Goal: Transaction & Acquisition: Purchase product/service

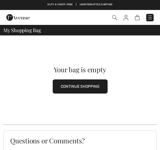
click at [151, 16] on img at bounding box center [151, 18] width 6 height 6
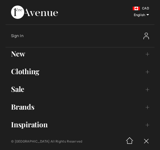
click at [29, 72] on link "Clothing Toggle submenu" at bounding box center [80, 71] width 149 height 12
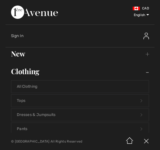
click at [27, 99] on link "Tops Open submenu" at bounding box center [80, 101] width 138 height 12
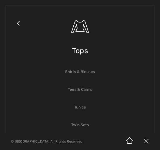
click at [77, 68] on link "Shirts & Blouses" at bounding box center [80, 72] width 138 height 12
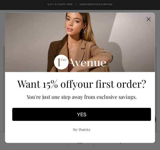
click at [150, 17] on circle "Close dialog" at bounding box center [149, 19] width 8 height 8
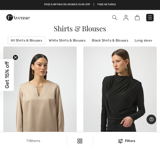
click at [17, 54] on img at bounding box center [40, 101] width 74 height 110
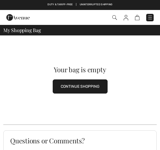
checkbox input "true"
click at [79, 85] on button "CONTINUE SHOPPING" at bounding box center [80, 86] width 55 height 14
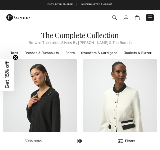
checkbox input "true"
click at [94, 51] on link "Sweaters & Cardigans" at bounding box center [100, 52] width 42 height 7
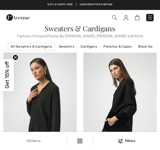
checkbox input "true"
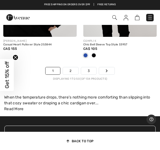
scroll to position [3628, 0]
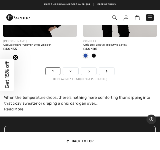
click at [70, 67] on link "2" at bounding box center [70, 70] width 15 height 7
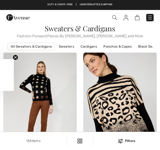
checkbox input "true"
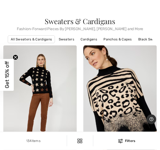
scroll to position [7, 0]
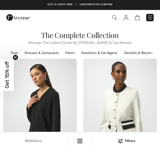
checkbox input "true"
click at [136, 53] on link "Jackets & Blazers" at bounding box center [138, 52] width 35 height 7
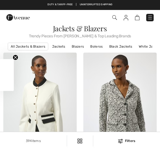
checkbox input "true"
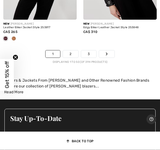
scroll to position [3567, 0]
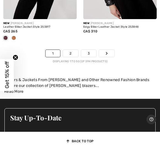
click at [70, 50] on link "2" at bounding box center [70, 53] width 15 height 7
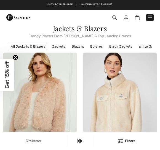
checkbox input "true"
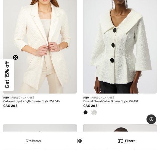
scroll to position [604, 0]
click at [118, 55] on img at bounding box center [120, 38] width 74 height 110
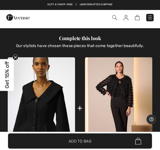
scroll to position [263, 0]
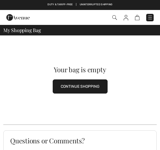
checkbox input "true"
click at [74, 84] on button "CONTINUE SHOPPING" at bounding box center [80, 86] width 55 height 14
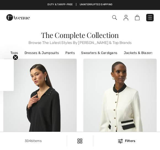
checkbox input "true"
click at [136, 54] on link "Jackets & Blazers" at bounding box center [138, 52] width 35 height 7
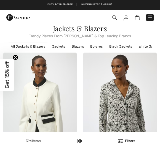
checkbox input "true"
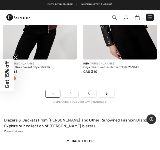
scroll to position [3526, 0]
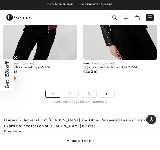
click at [72, 90] on link "2" at bounding box center [70, 93] width 15 height 7
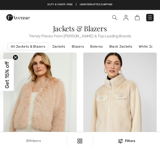
checkbox input "true"
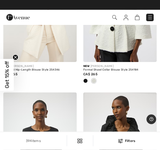
scroll to position [636, 0]
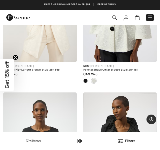
click at [119, 35] on img at bounding box center [120, 7] width 74 height 110
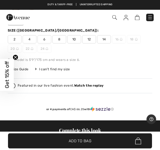
scroll to position [175, 0]
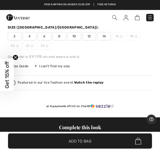
click at [104, 33] on span "14" at bounding box center [104, 36] width 14 height 8
click at [78, 140] on span "Add to Bag" at bounding box center [80, 141] width 23 height 6
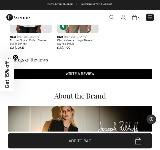
scroll to position [791, 0]
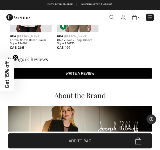
click at [39, 57] on h3 "Ratings & Reviews" at bounding box center [80, 59] width 145 height 5
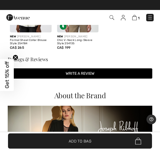
click at [35, 58] on h3 "Ratings & Reviews" at bounding box center [80, 59] width 145 height 5
click at [33, 58] on h3 "Ratings & Reviews" at bounding box center [80, 59] width 145 height 5
click at [36, 53] on div "New JOSEPH RIBKOFF Formal Shawl Collar Blouse Style 254184 CA$ 265" at bounding box center [31, 44] width 42 height 24
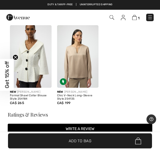
scroll to position [733, 0]
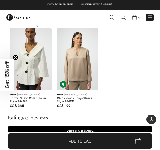
click at [29, 117] on h3 "Ratings & Reviews" at bounding box center [80, 117] width 145 height 5
click at [33, 115] on h3 "Ratings & Reviews" at bounding box center [80, 117] width 145 height 5
click at [77, 130] on button "Write a review" at bounding box center [80, 131] width 145 height 10
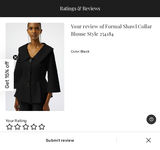
scroll to position [0, 0]
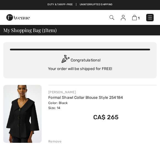
checkbox input "true"
click at [63, 99] on link "Formal Shawl Collar Blouse Style 254184" at bounding box center [85, 97] width 75 height 5
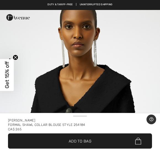
click at [153, 120] on icon "Help" at bounding box center [152, 119] width 4 height 4
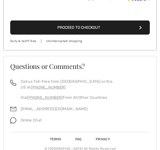
scroll to position [230, 0]
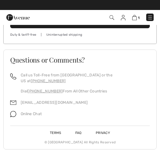
click at [55, 131] on link "Terms" at bounding box center [55, 133] width 25 height 4
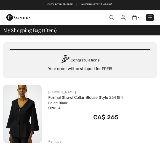
checkbox input "true"
click at [23, 114] on img at bounding box center [22, 114] width 38 height 58
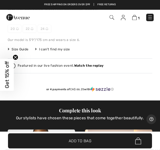
scroll to position [192, 0]
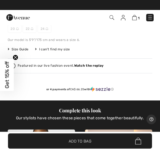
click at [20, 51] on span "Size Guide" at bounding box center [18, 49] width 21 height 5
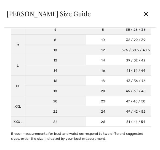
scroll to position [4, 0]
